Goal: Complete application form

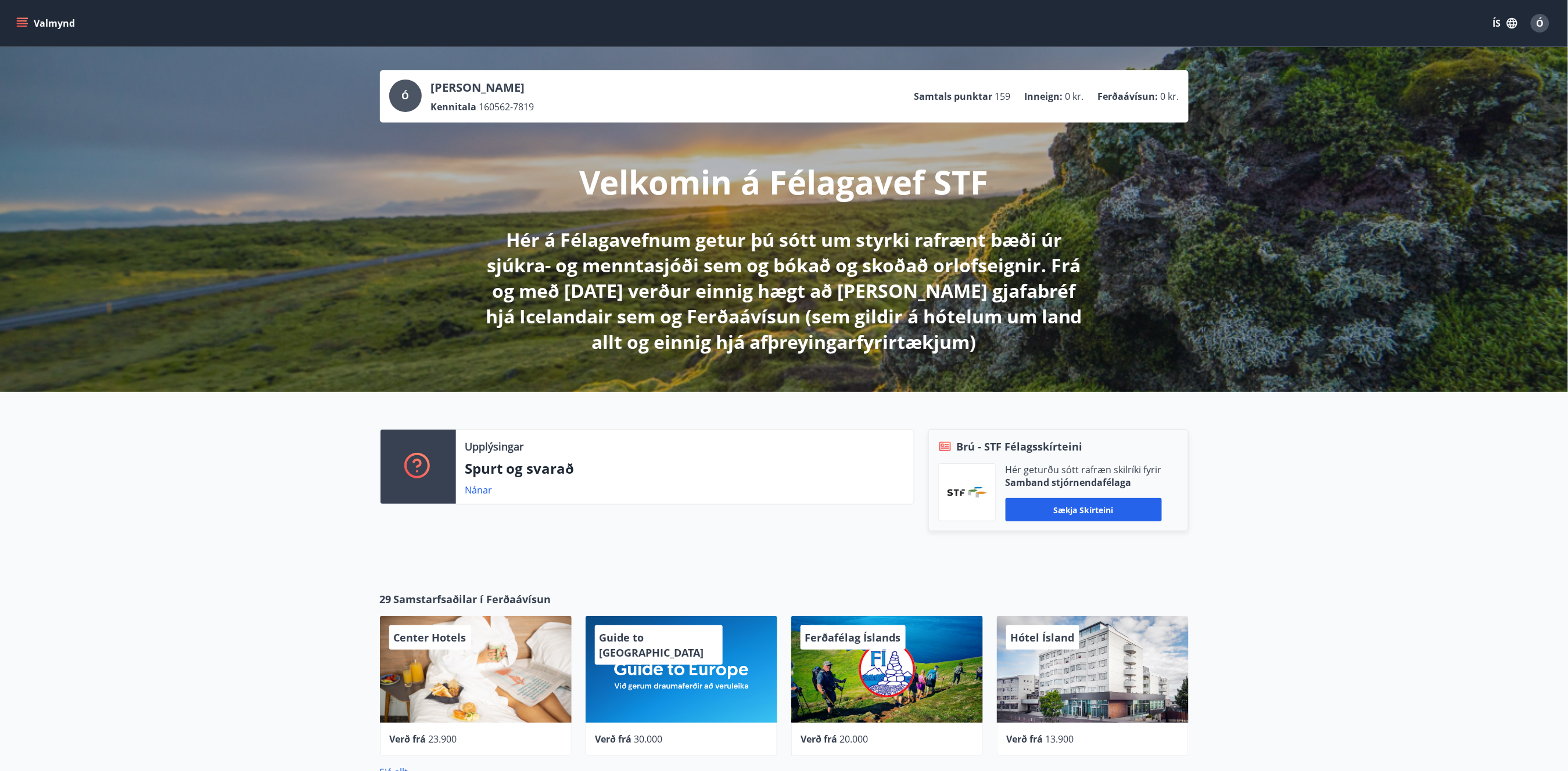
drag, startPoint x: 30, startPoint y: 15, endPoint x: 32, endPoint y: 29, distance: 14.1
click at [30, 15] on button "Valmynd" at bounding box center [47, 23] width 66 height 21
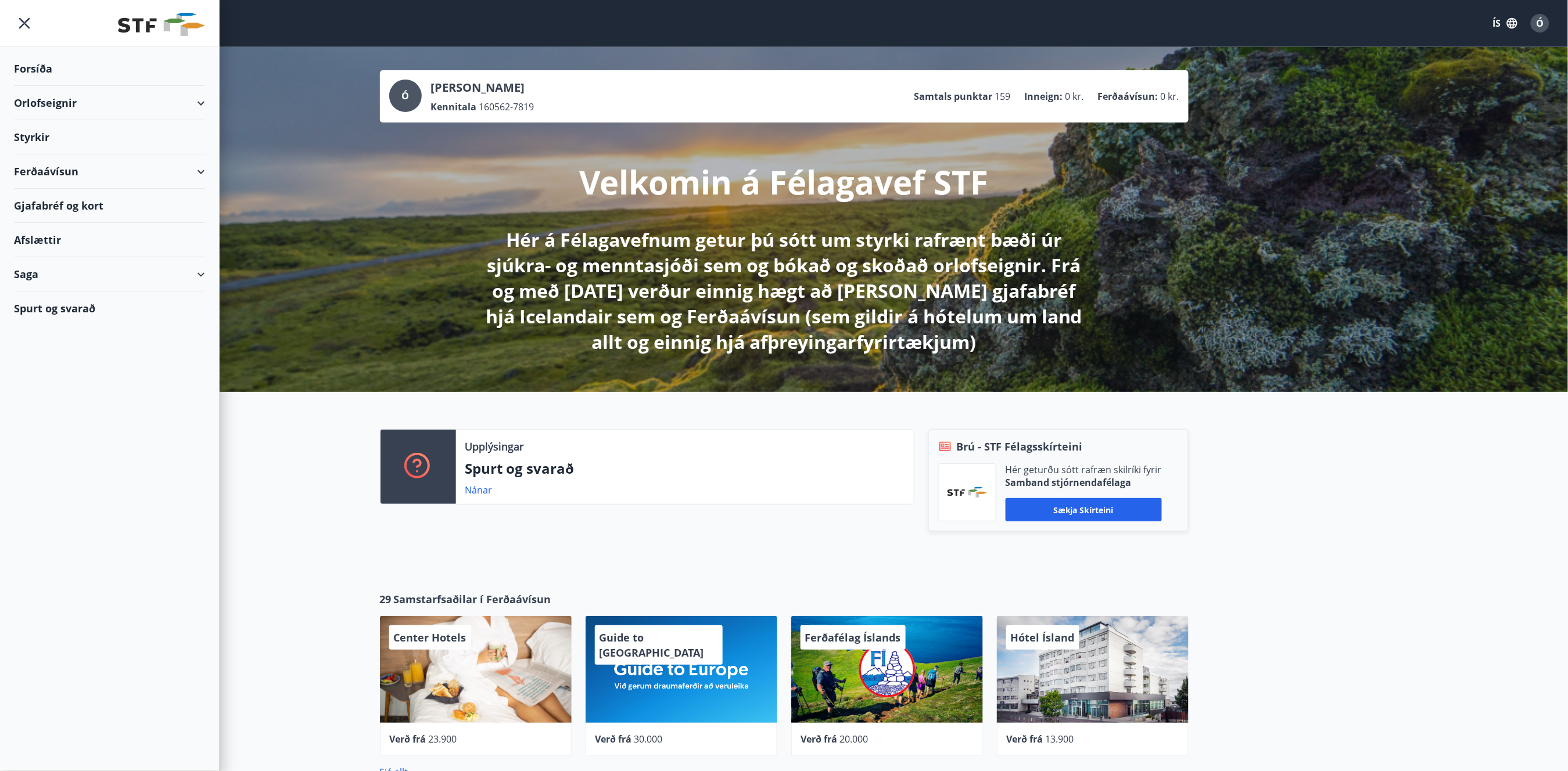
click at [39, 86] on div "Styrkir" at bounding box center [109, 69] width 191 height 35
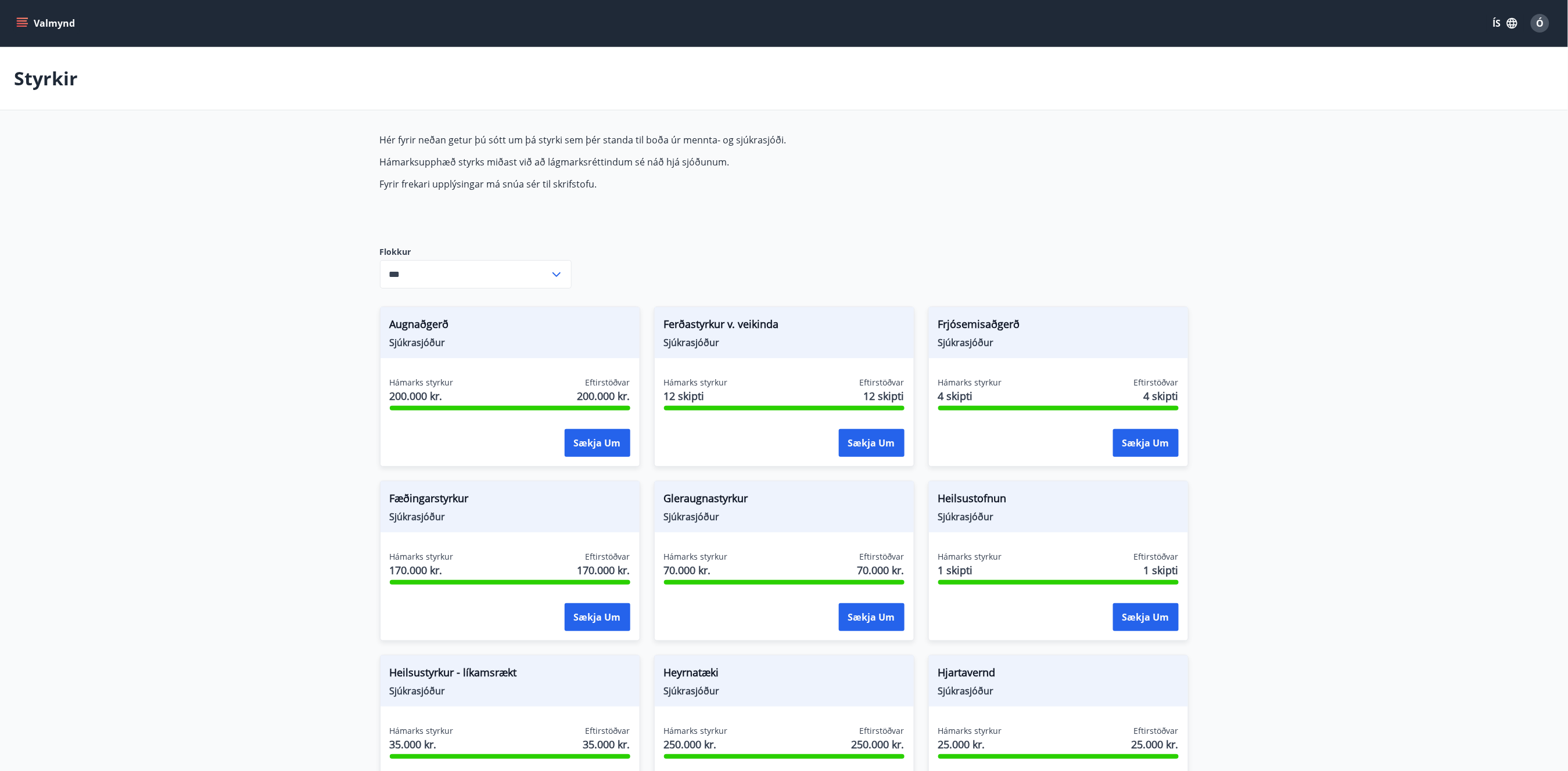
type input "***"
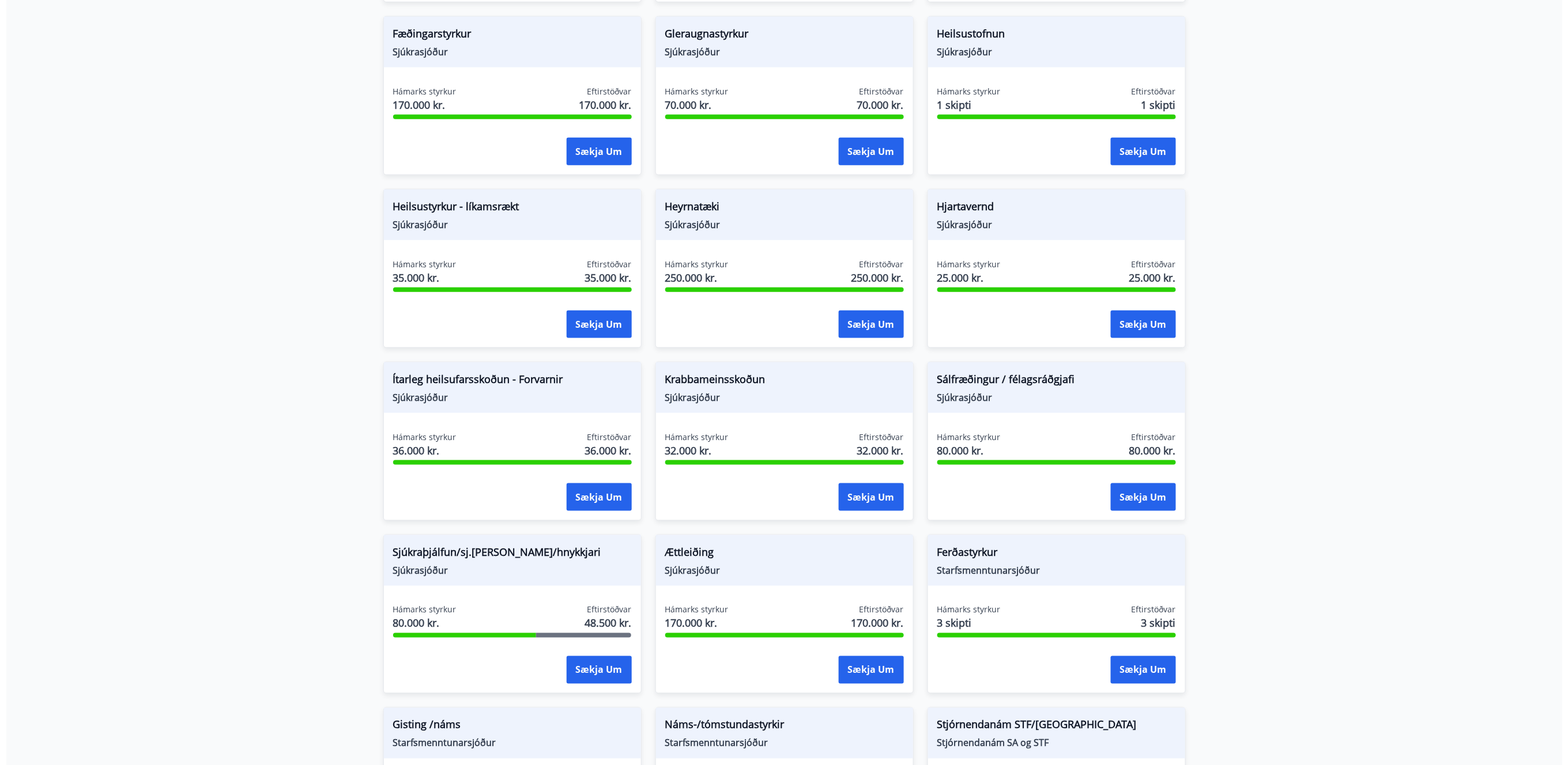
scroll to position [537, 0]
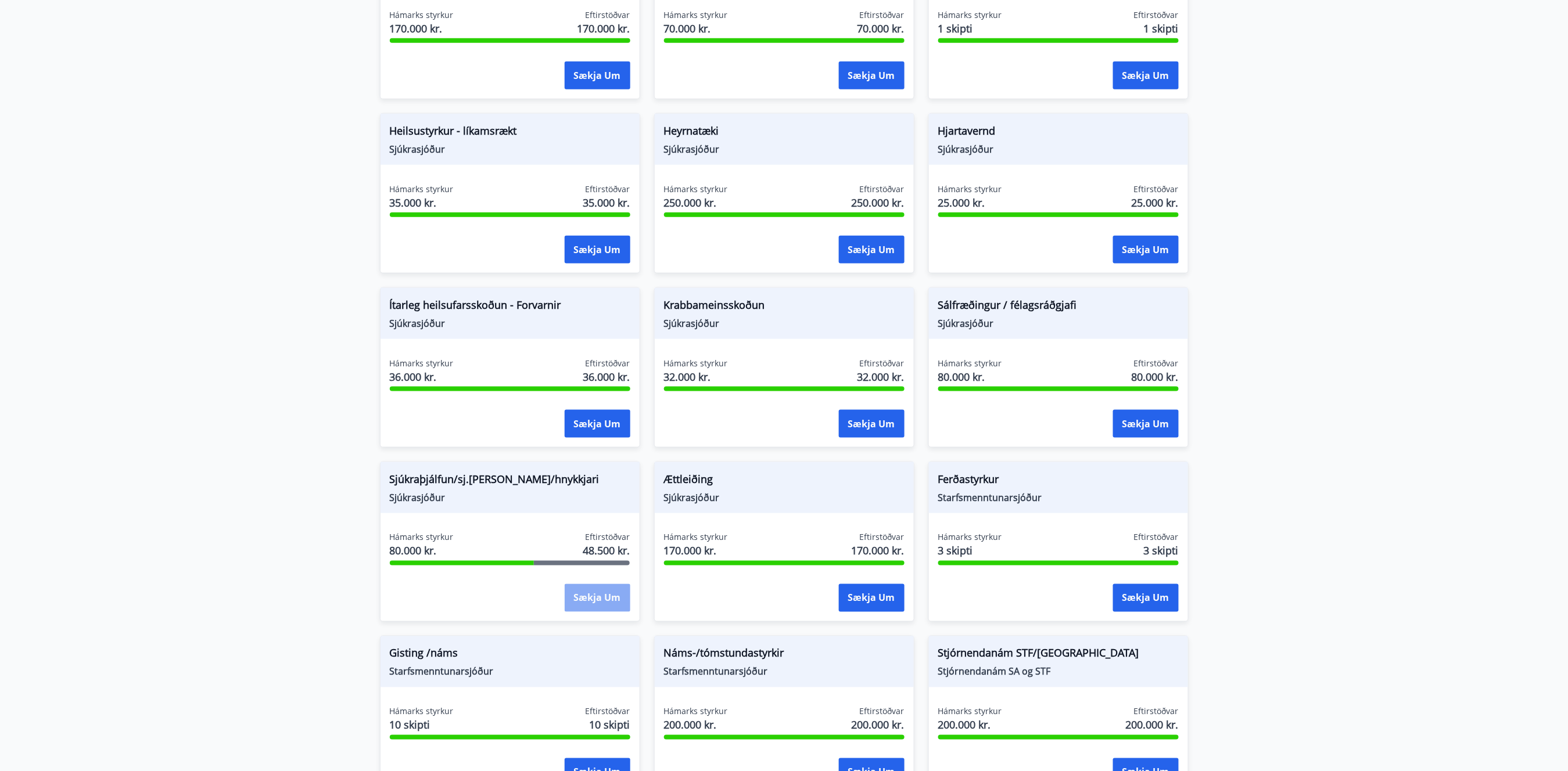
click at [581, 593] on button "Sækja um" at bounding box center [598, 597] width 66 height 28
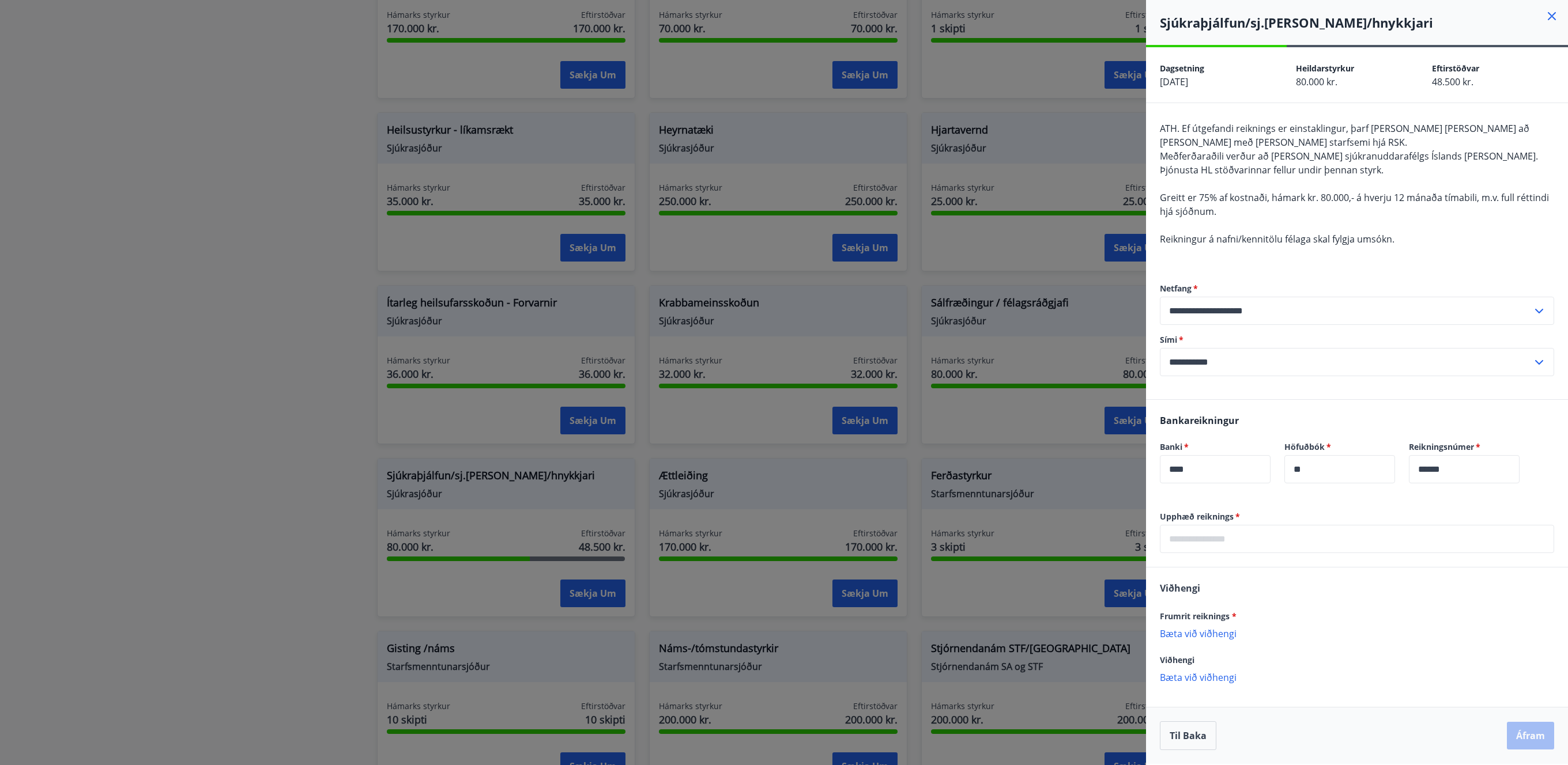
click at [1269, 540] on input "text" at bounding box center [1357, 539] width 394 height 28
type input "*****"
click at [1195, 635] on p "Bæta við viðhengi" at bounding box center [1357, 633] width 394 height 12
click at [1517, 735] on button "Áfram" at bounding box center [1531, 736] width 48 height 27
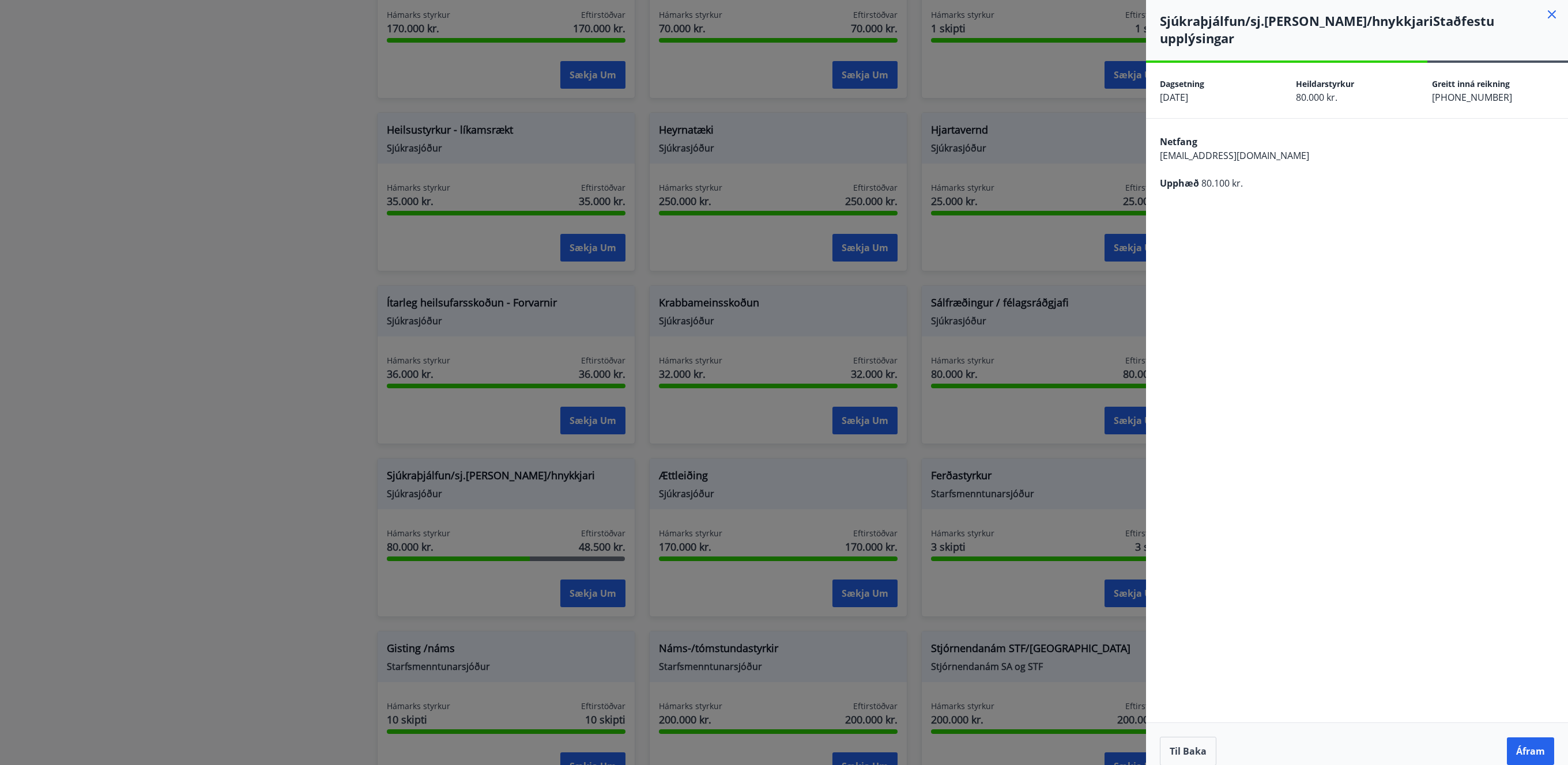
scroll to position [0, 0]
click at [1520, 740] on button "Áfram" at bounding box center [1531, 753] width 48 height 27
